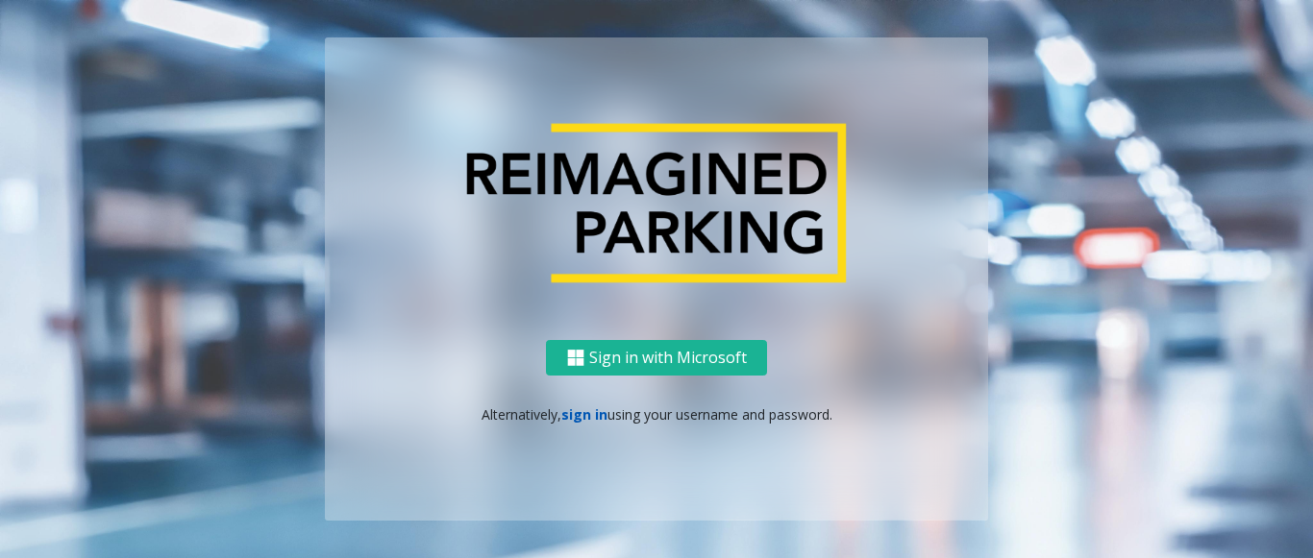
click at [595, 414] on link "sign in" at bounding box center [584, 415] width 46 height 18
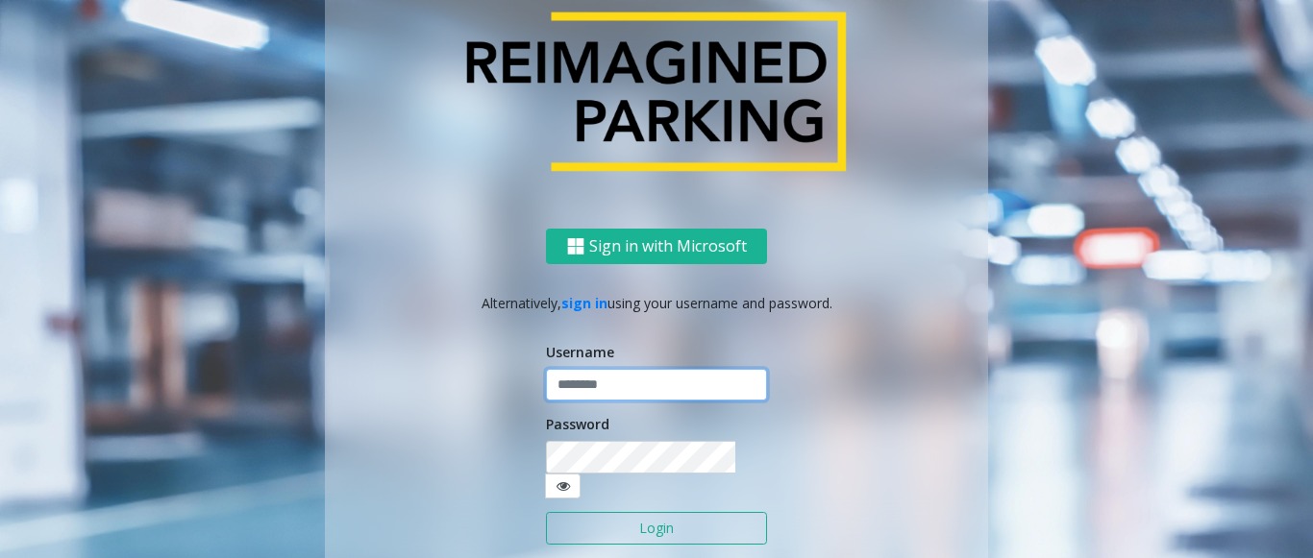
click at [595, 402] on input "text" at bounding box center [656, 385] width 221 height 33
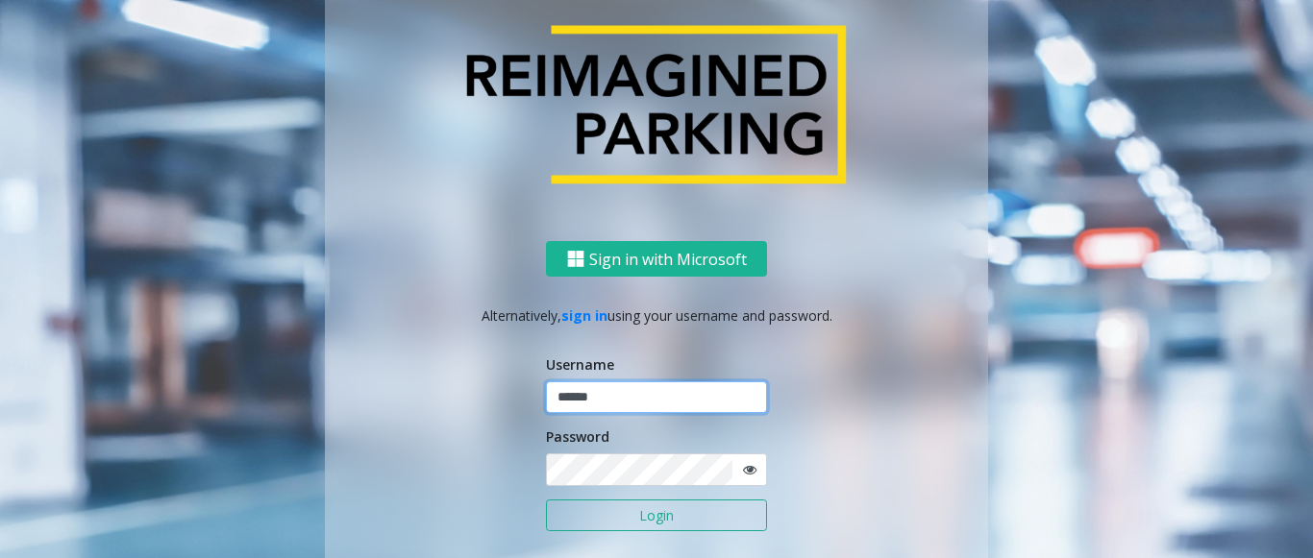
type input "******"
click at [546, 500] on button "Login" at bounding box center [656, 516] width 221 height 33
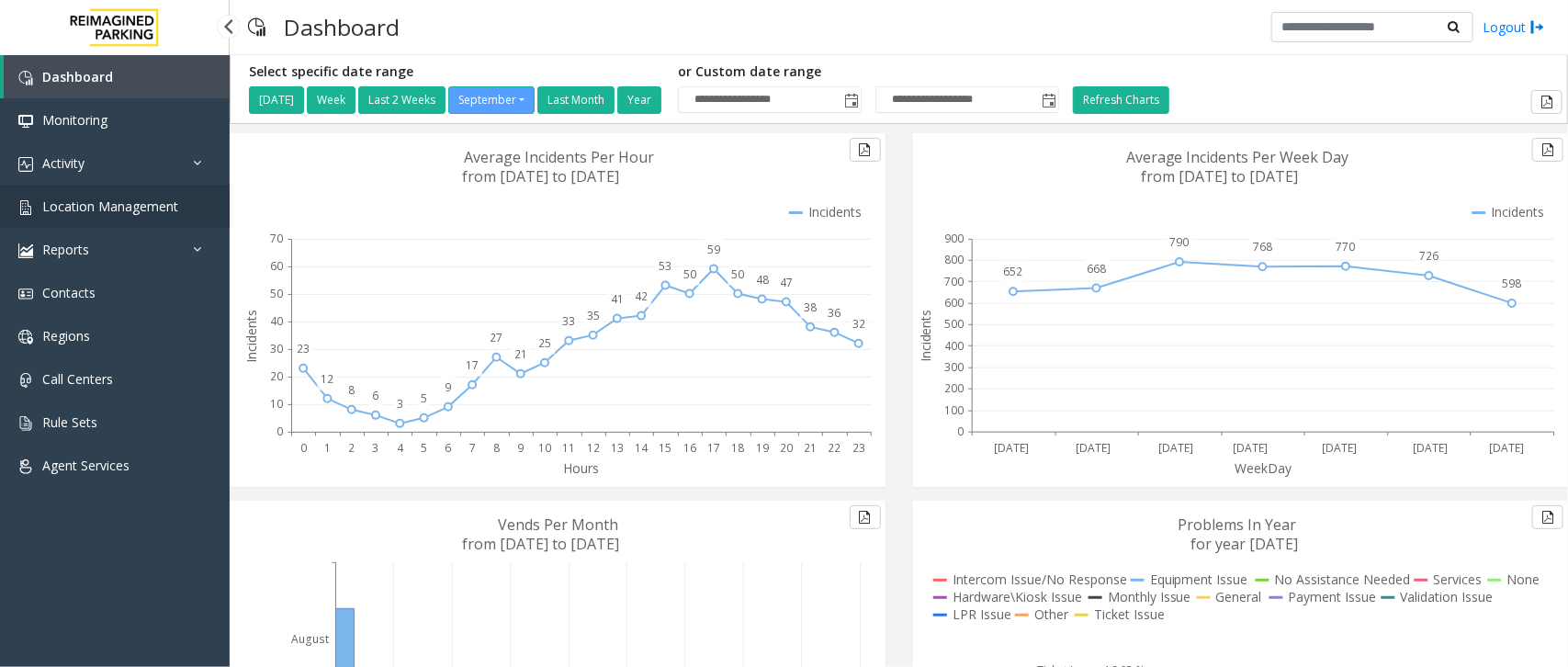
click at [177, 216] on link "Location Management" at bounding box center [115, 205] width 229 height 43
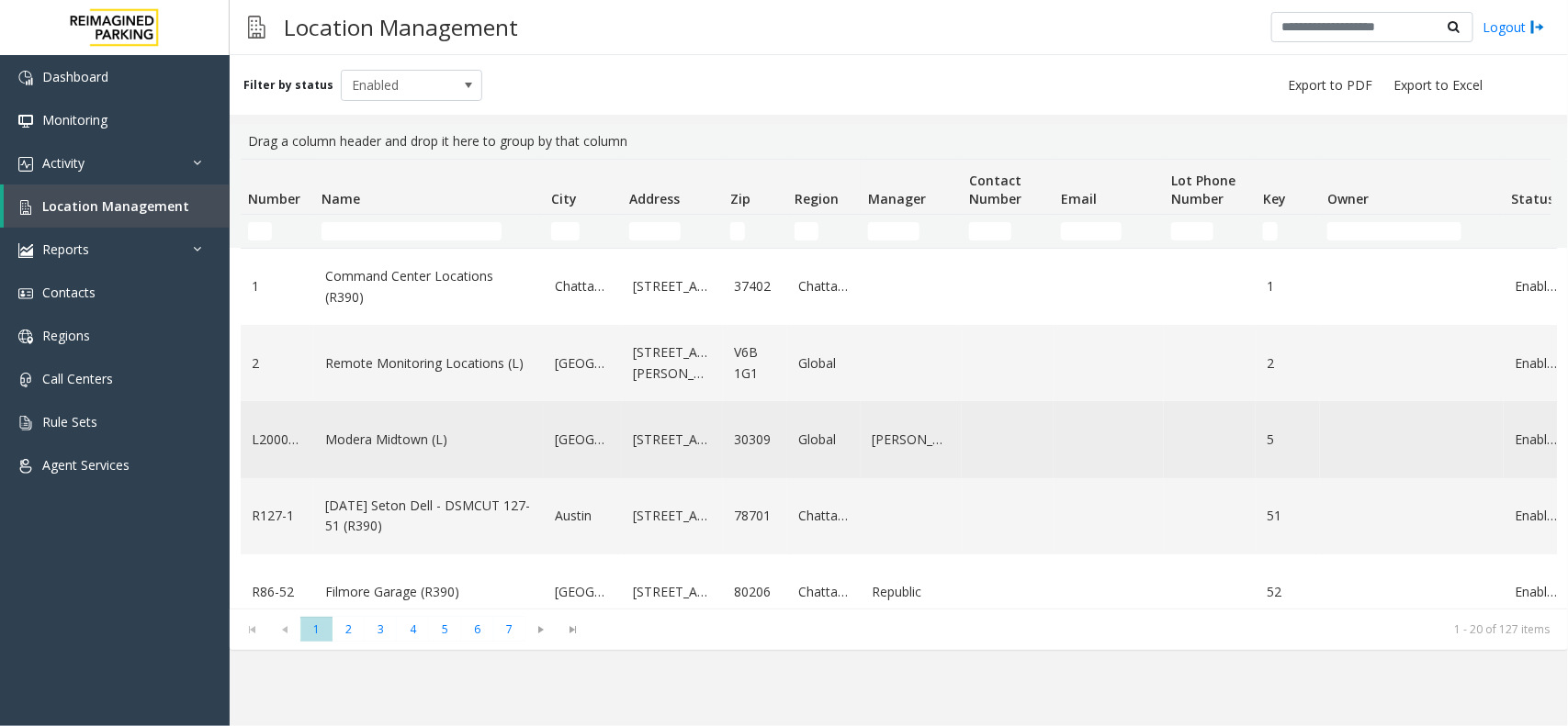
click at [349, 450] on link "Modera Midtown (L)" at bounding box center [428, 439] width 207 height 20
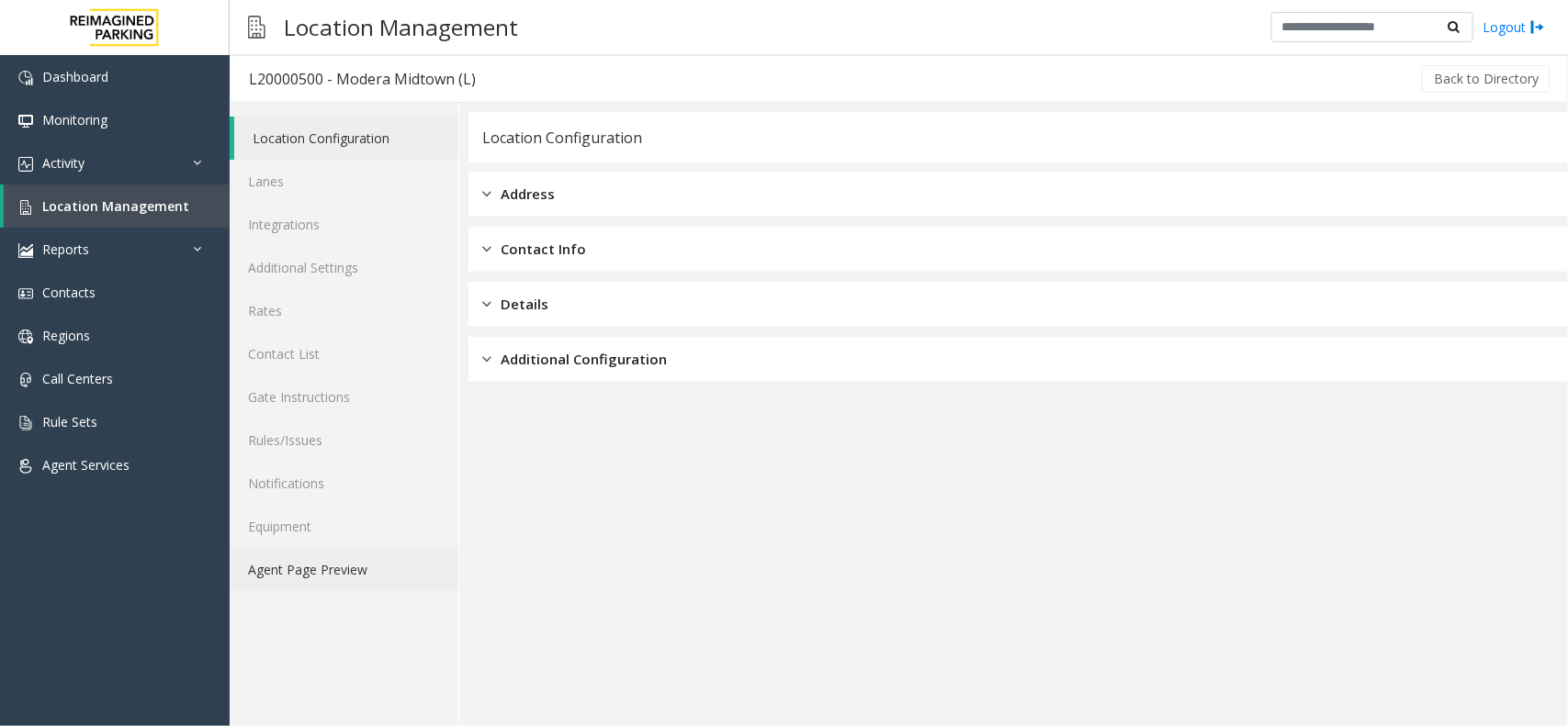
click at [390, 532] on link "Agent Page Preview" at bounding box center [343, 569] width 228 height 43
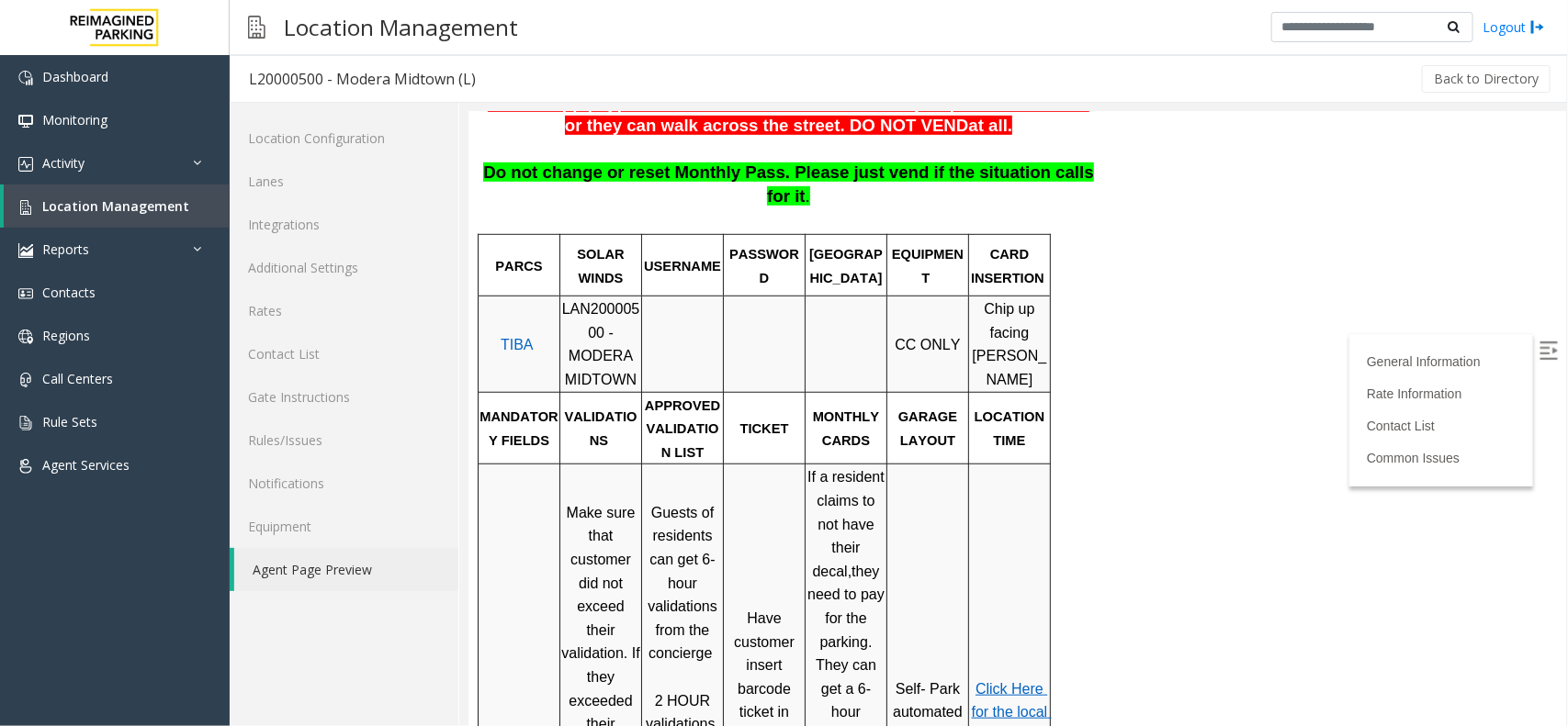
scroll to position [459, 0]
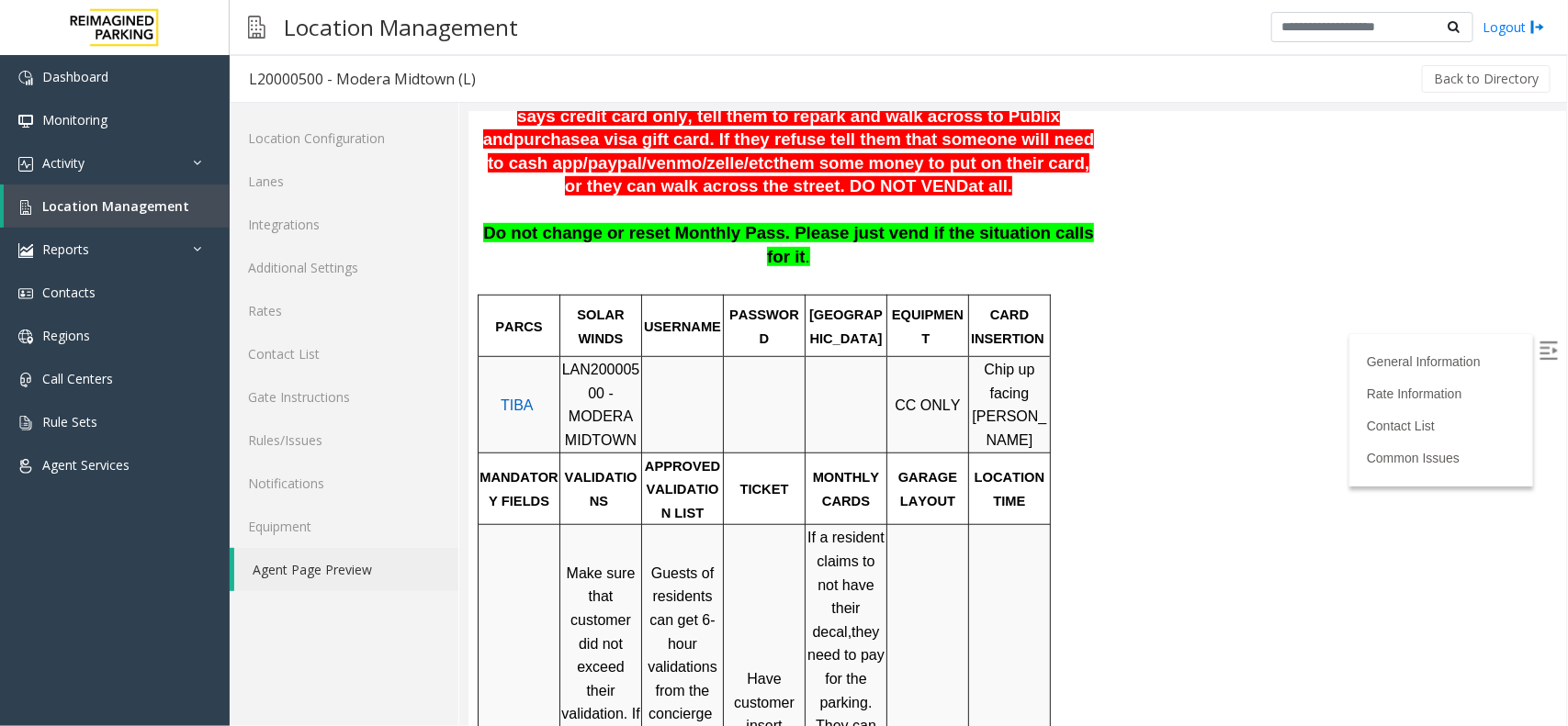
click at [584, 361] on span "LAN20000500 - MODERA MIDTOWN" at bounding box center [600, 404] width 78 height 86
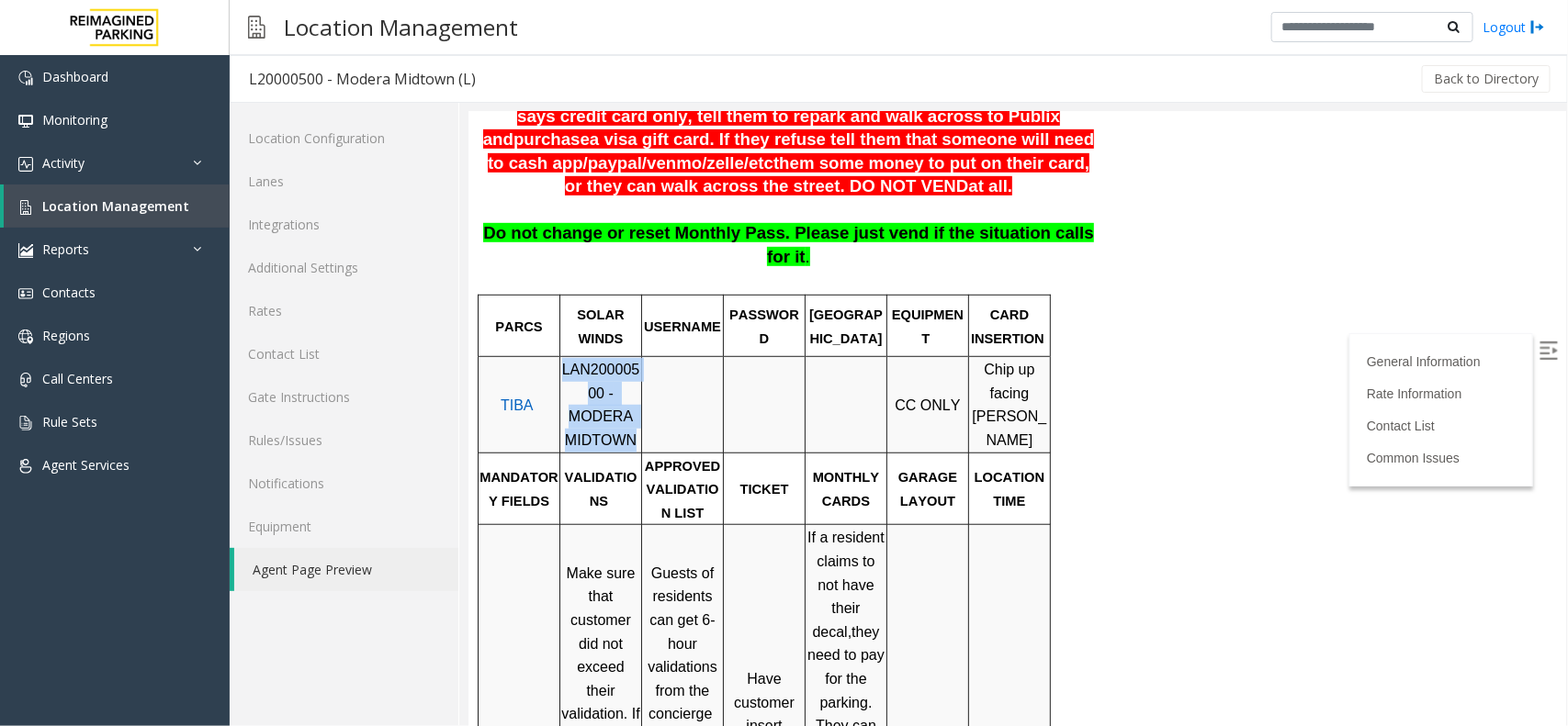
click at [584, 361] on span "LAN20000500 - MODERA MIDTOWN" at bounding box center [600, 404] width 78 height 86
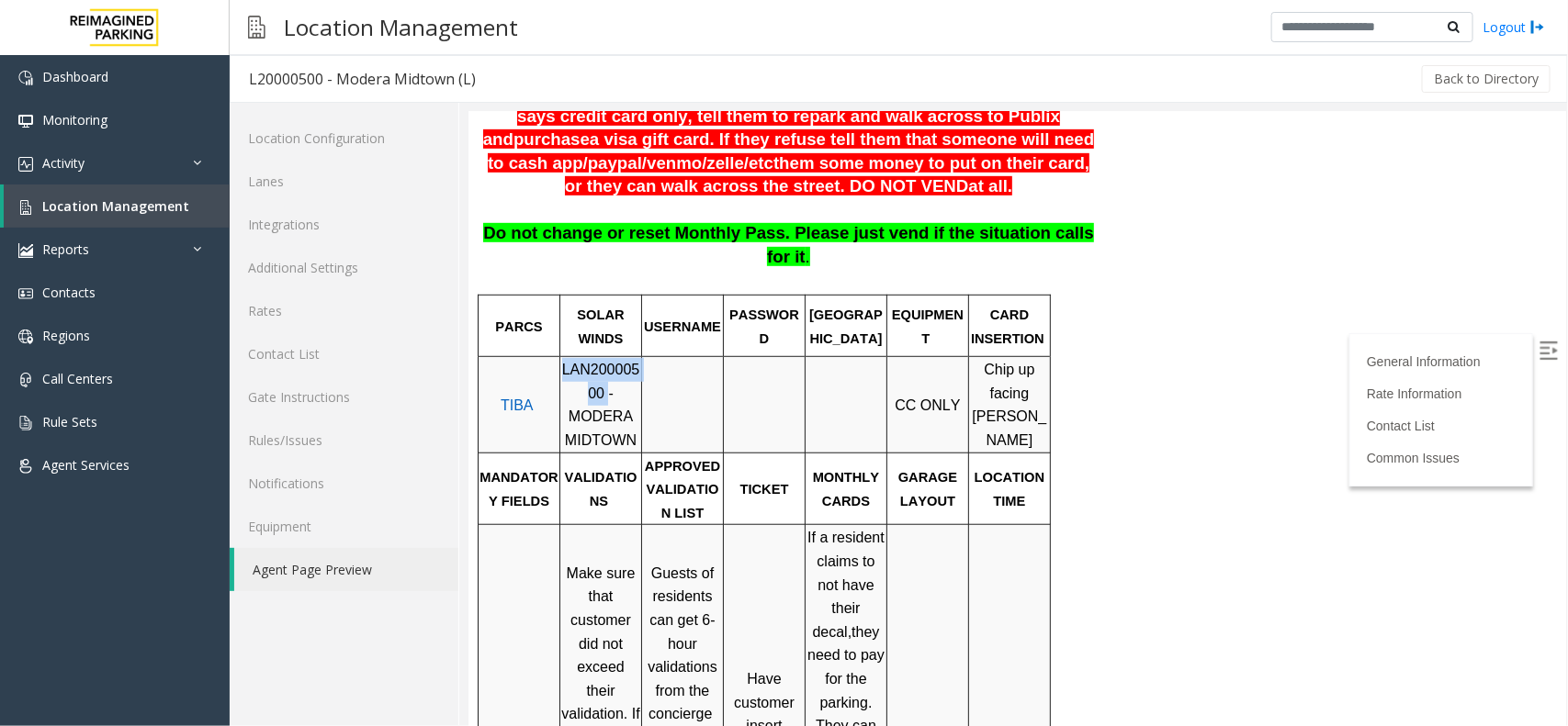
click at [584, 361] on span "LAN20000500 - MODERA MIDTOWN" at bounding box center [600, 404] width 78 height 86
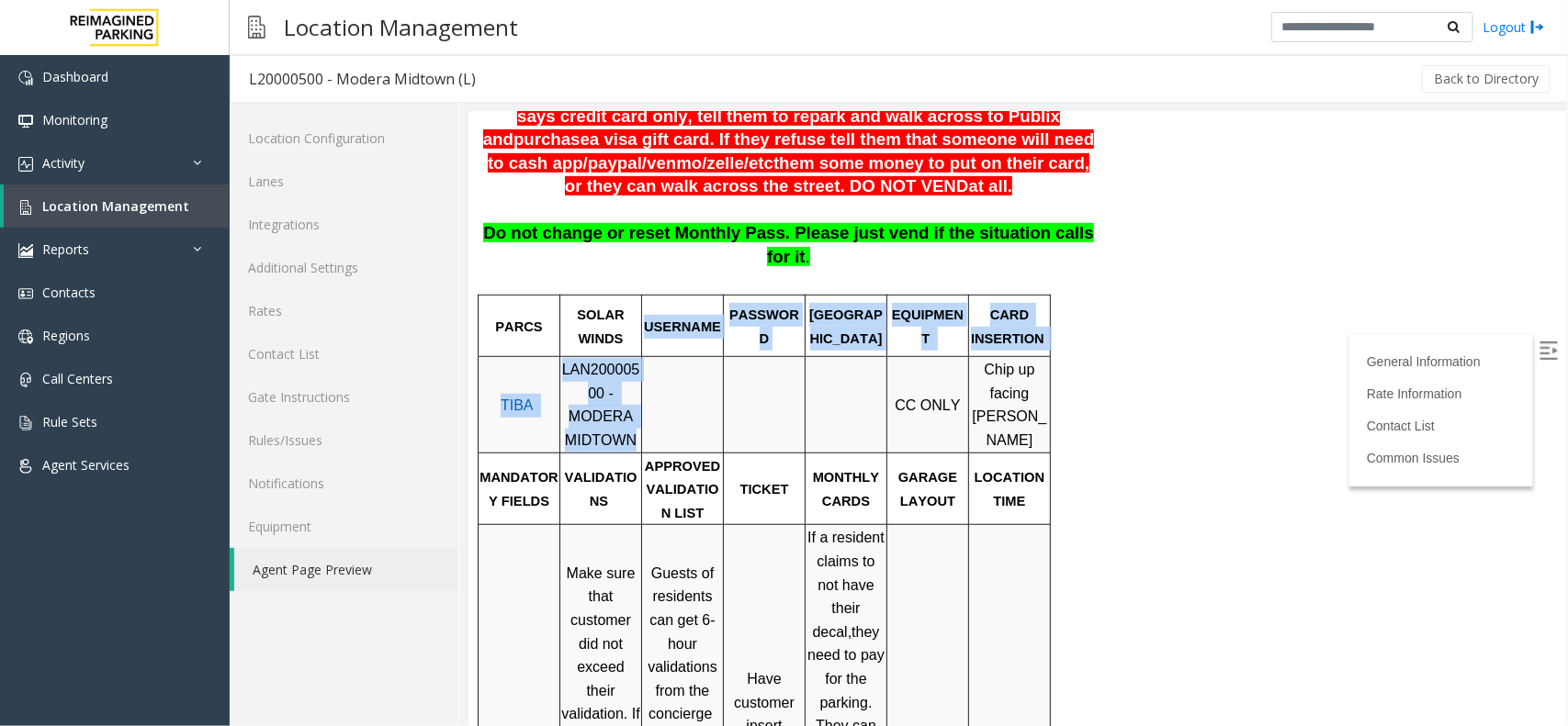
drag, startPoint x: 584, startPoint y: 351, endPoint x: 662, endPoint y: 333, distance: 80.0
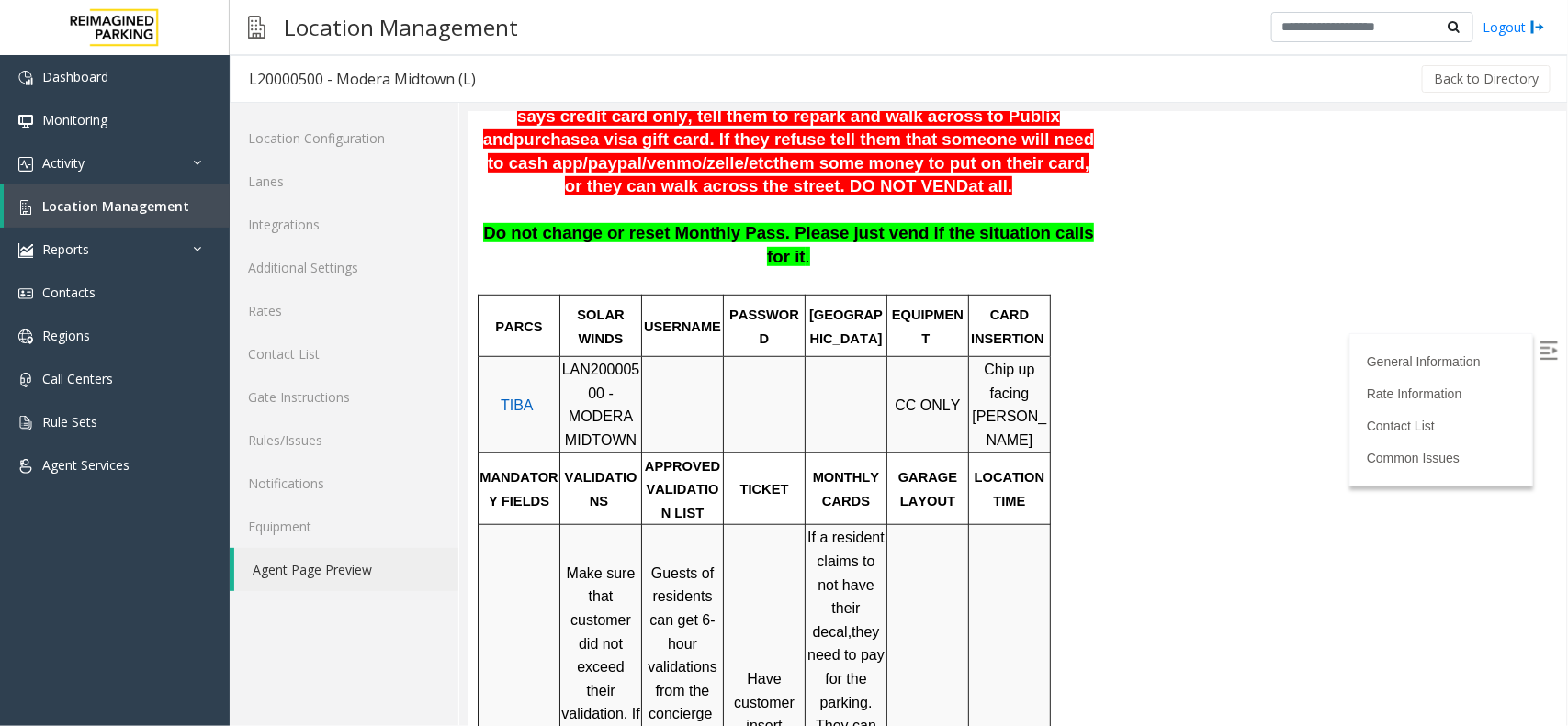
click at [656, 387] on p at bounding box center [681, 404] width 79 height 47
click at [605, 361] on span "LAN20000500 - MODERA MIDTOWN" at bounding box center [600, 404] width 78 height 86
click at [200, 208] on link "Location Management" at bounding box center [117, 205] width 226 height 43
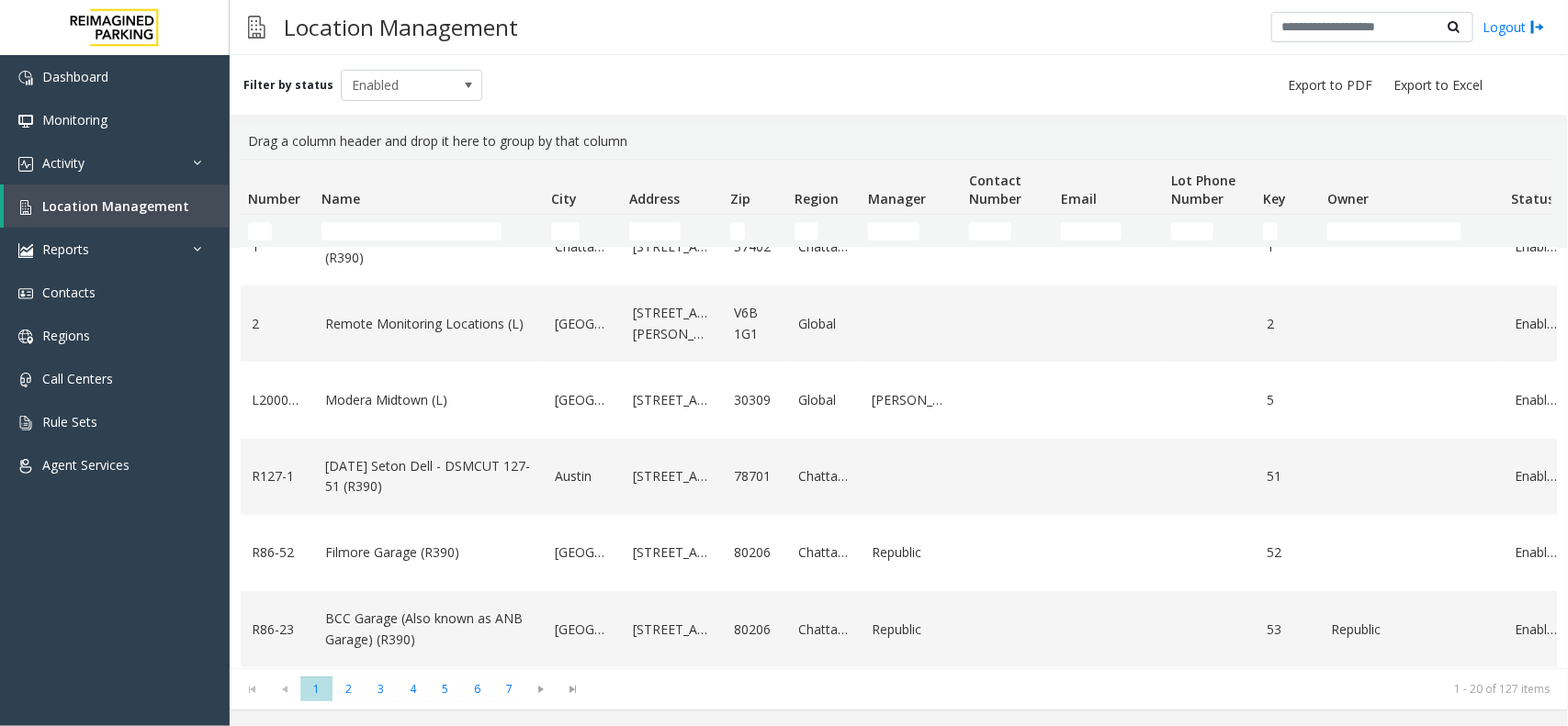
scroll to position [115, 0]
